Goal: Navigation & Orientation: Find specific page/section

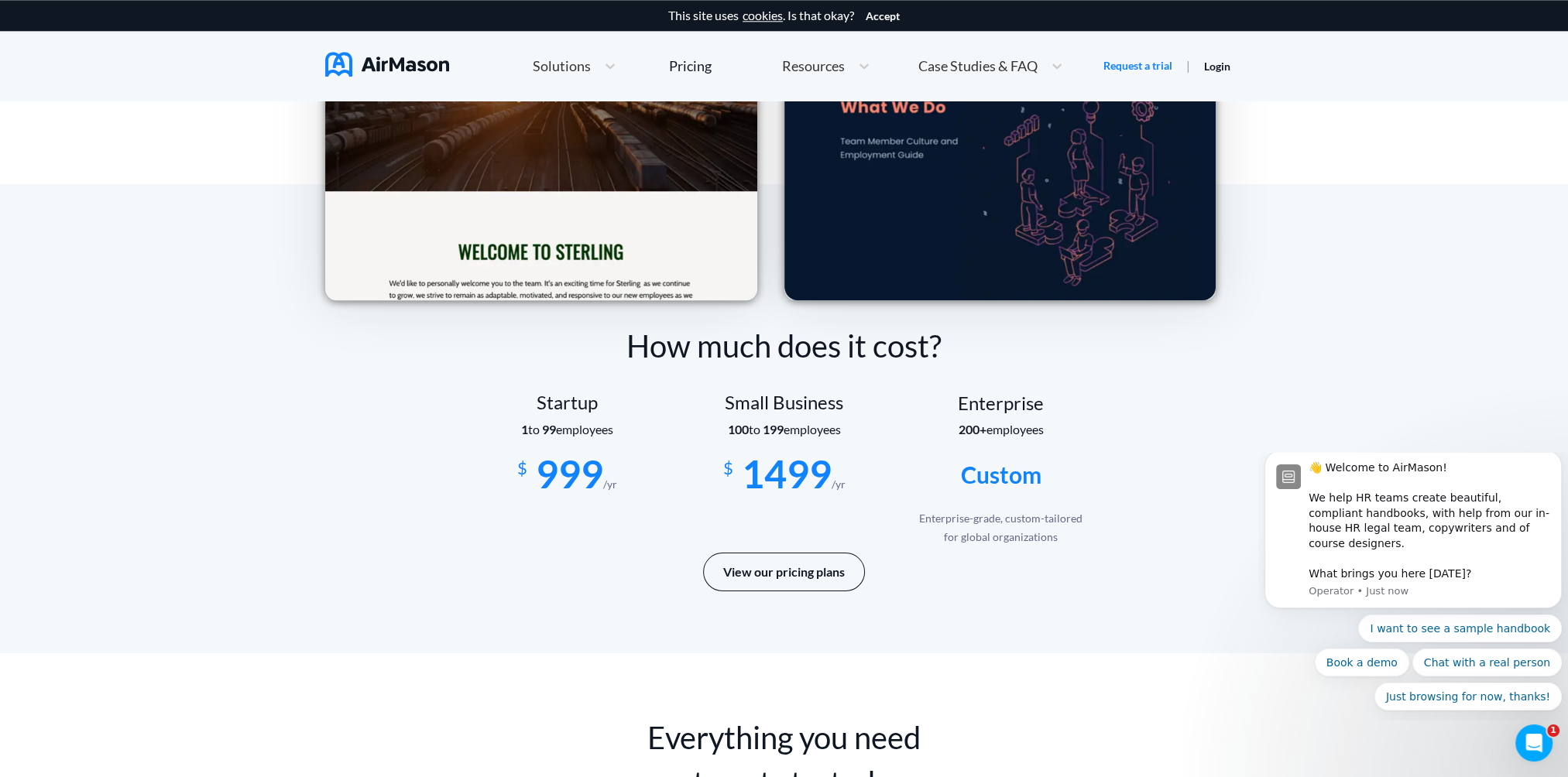
scroll to position [2245, 0]
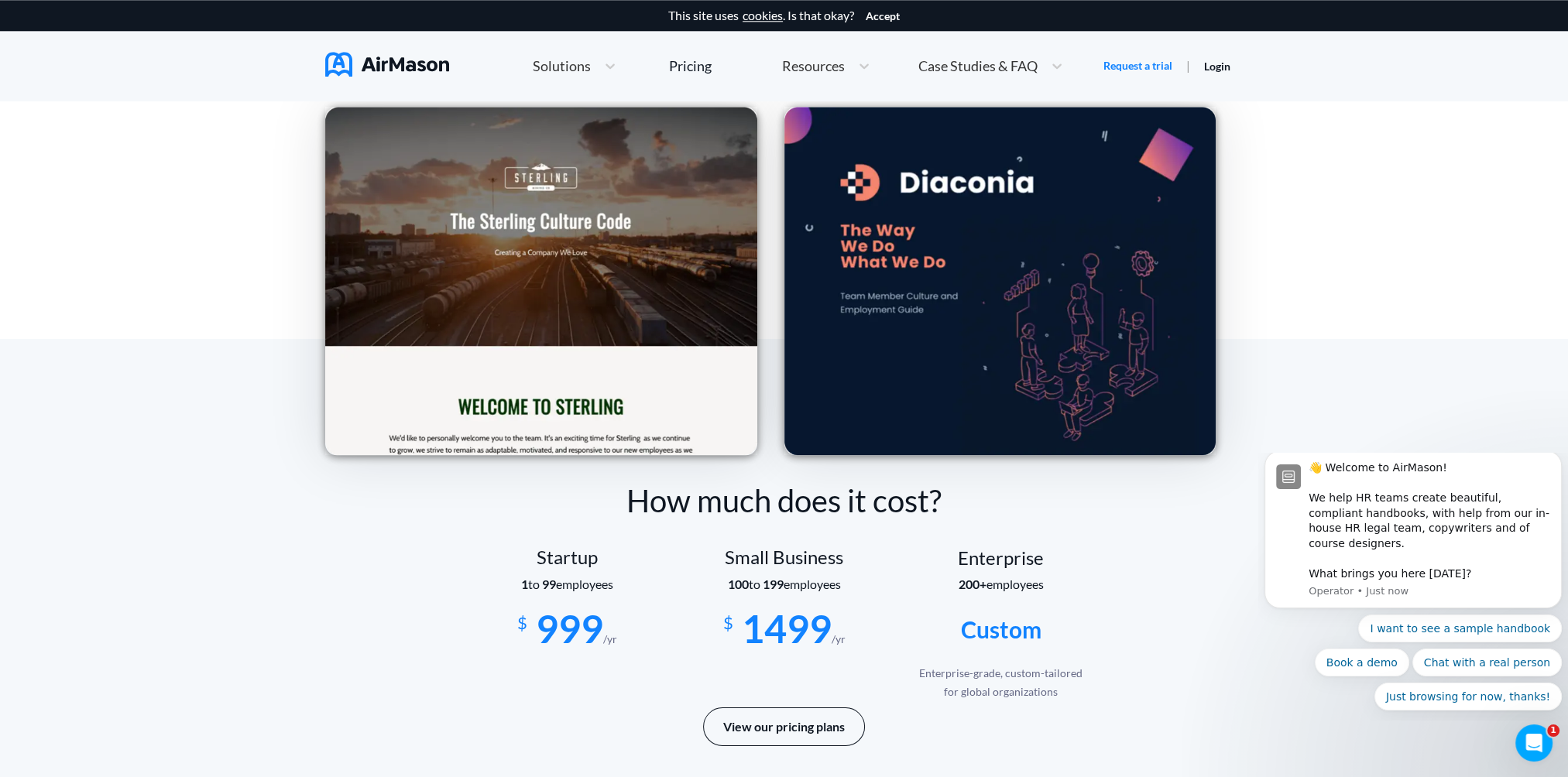
click at [1218, 67] on link "Login" at bounding box center [1218, 67] width 27 height 13
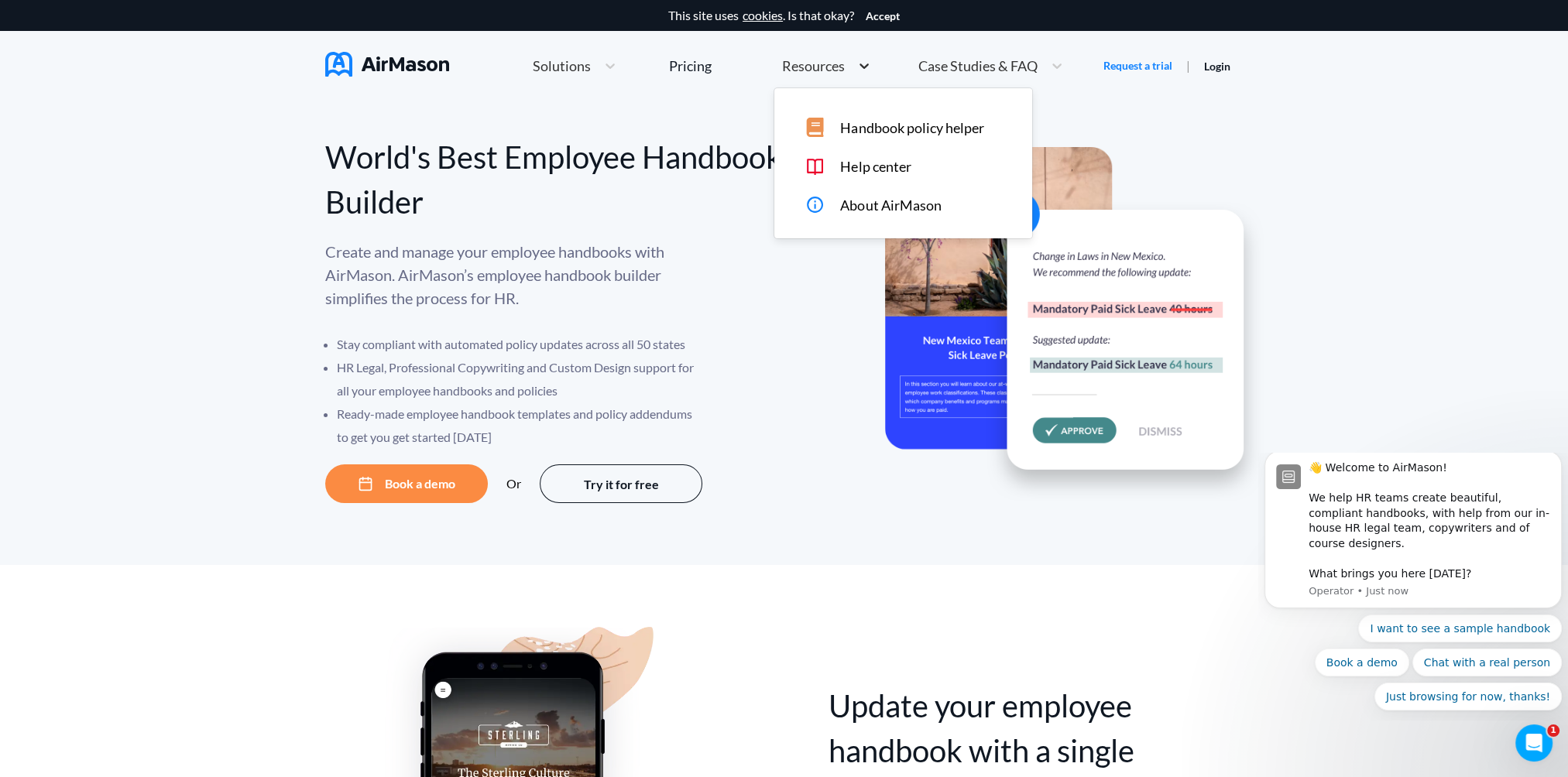
click at [851, 63] on div at bounding box center [864, 66] width 27 height 16
click at [872, 129] on span "Handbook policy helper" at bounding box center [912, 128] width 143 height 17
